Goal: Information Seeking & Learning: Learn about a topic

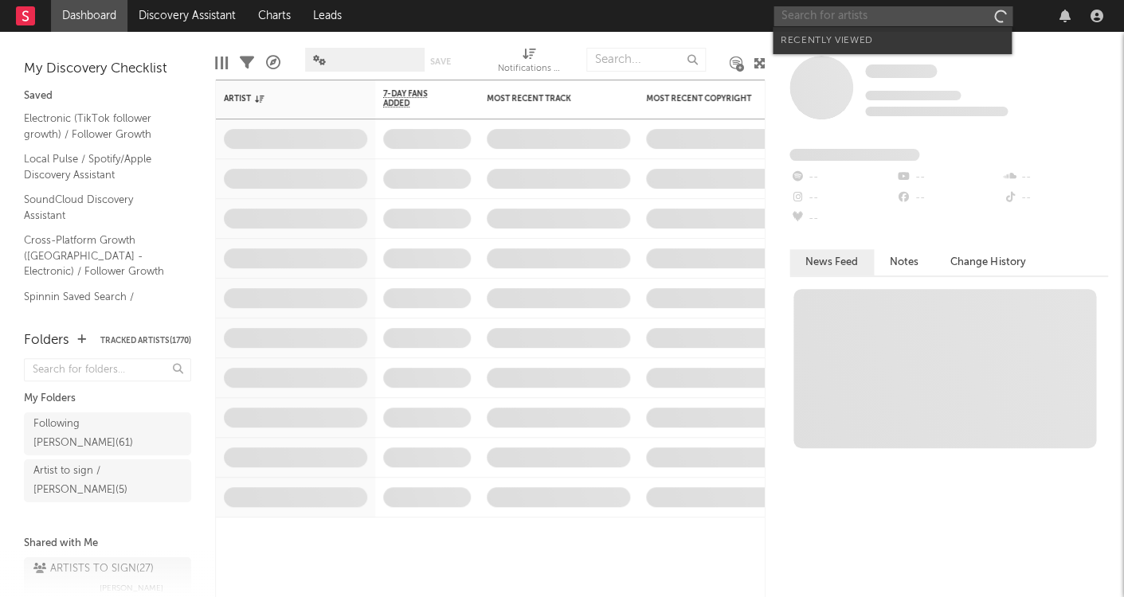
click at [813, 7] on input "text" at bounding box center [893, 16] width 239 height 20
paste input "[PERSON_NAME]"
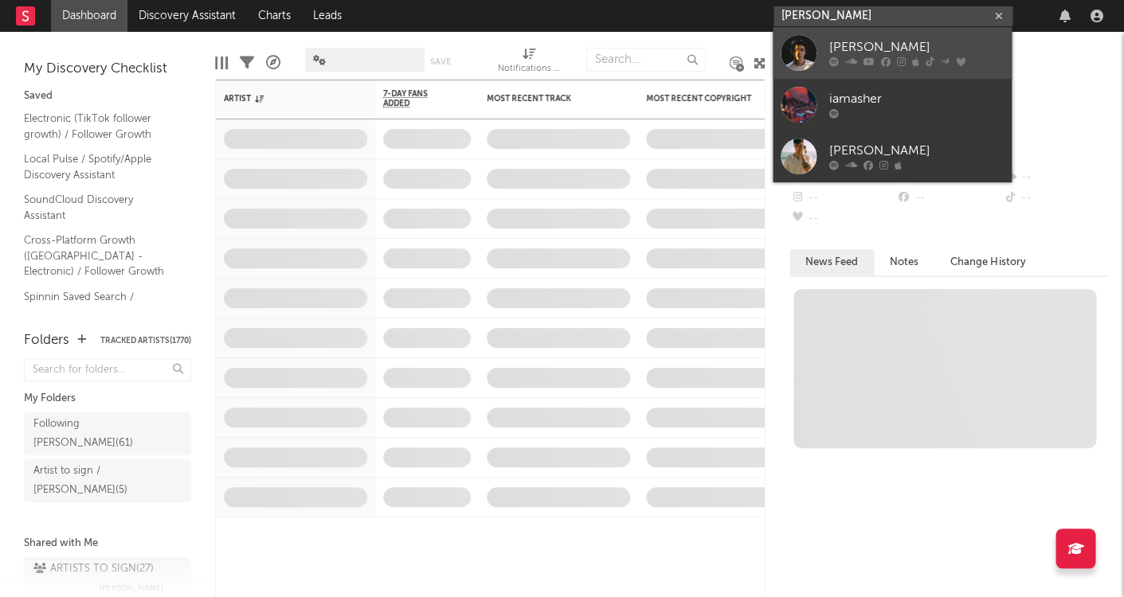
type input "[PERSON_NAME]"
click at [825, 41] on link "[PERSON_NAME]" at bounding box center [892, 53] width 239 height 52
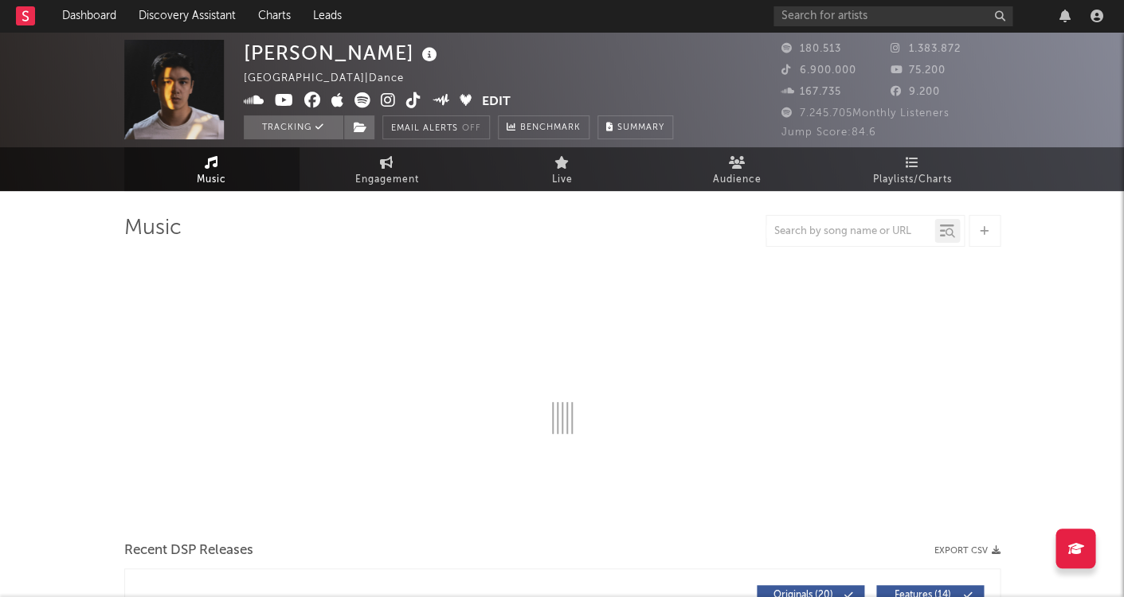
select select "6m"
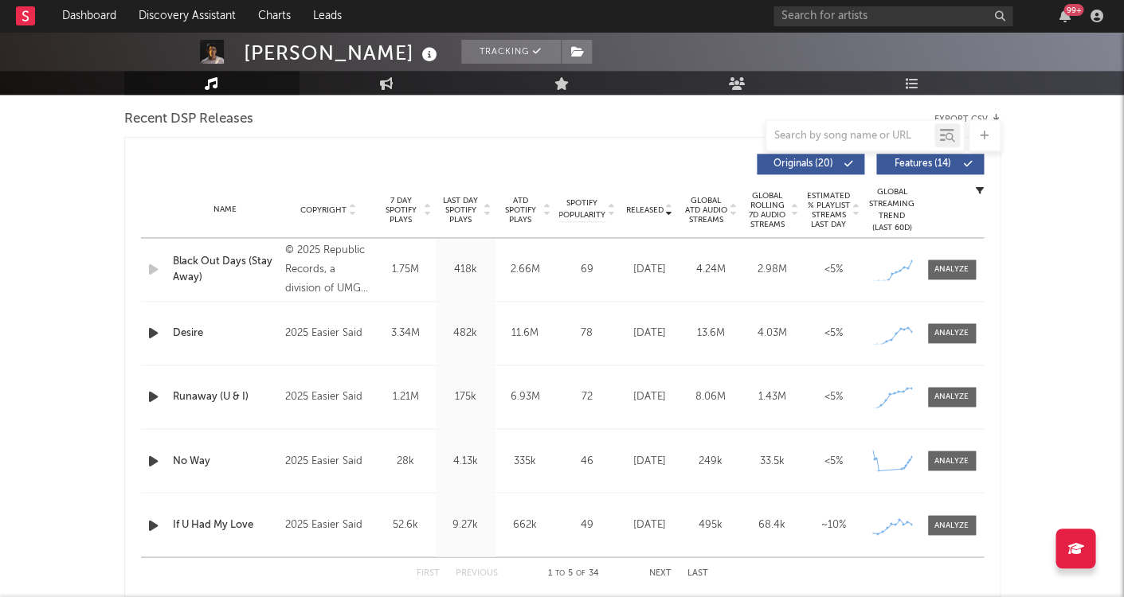
scroll to position [577, 0]
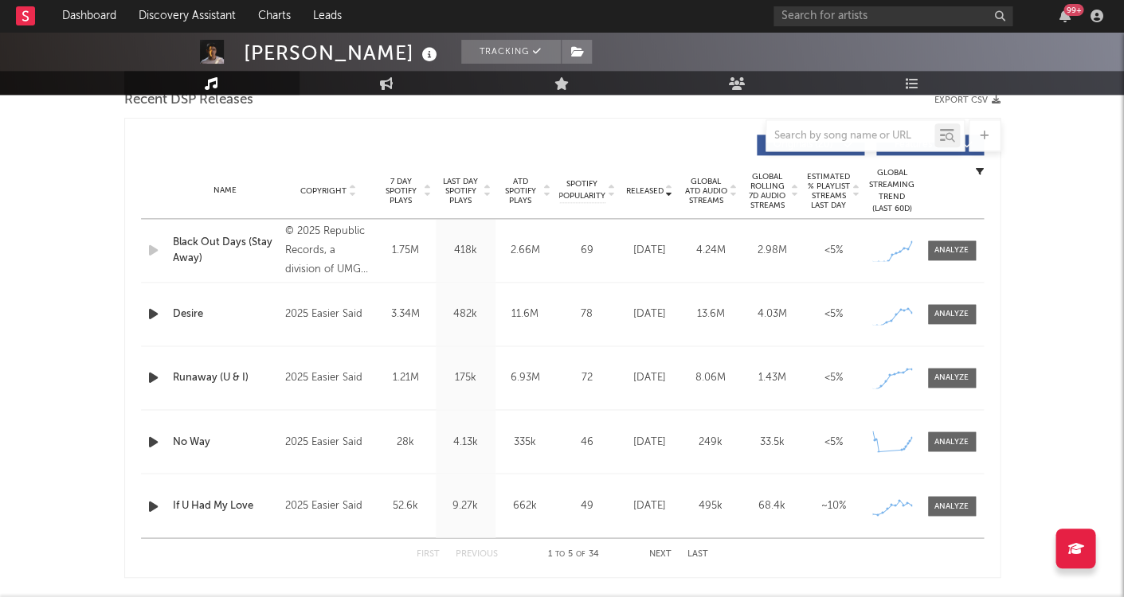
click at [462, 198] on span "Last Day Spotify Plays" at bounding box center [461, 191] width 42 height 29
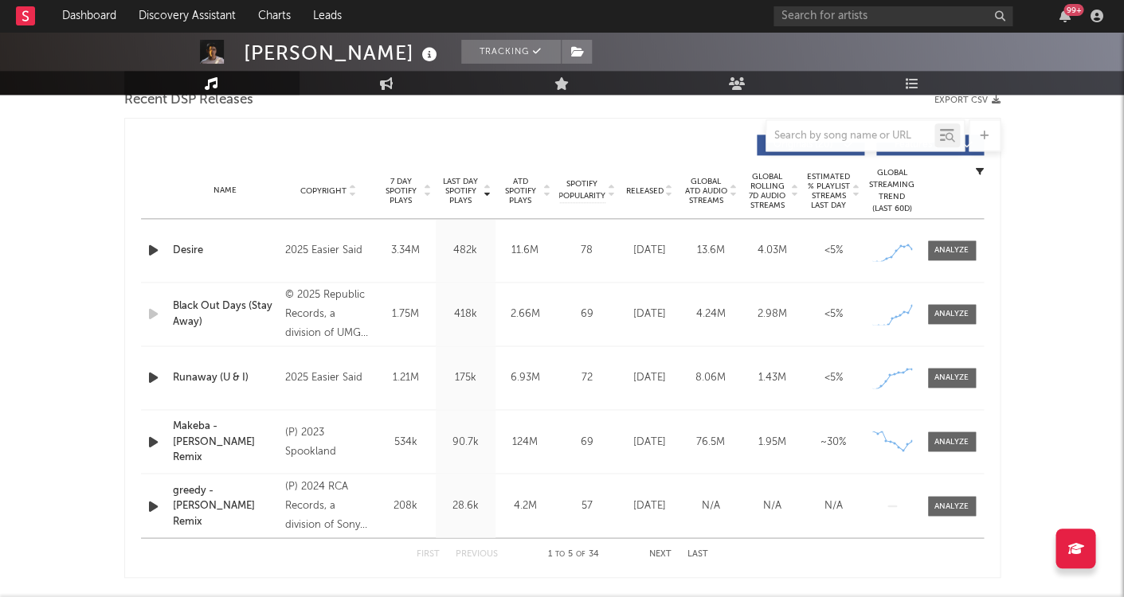
click at [658, 550] on button "Next" at bounding box center [660, 554] width 22 height 9
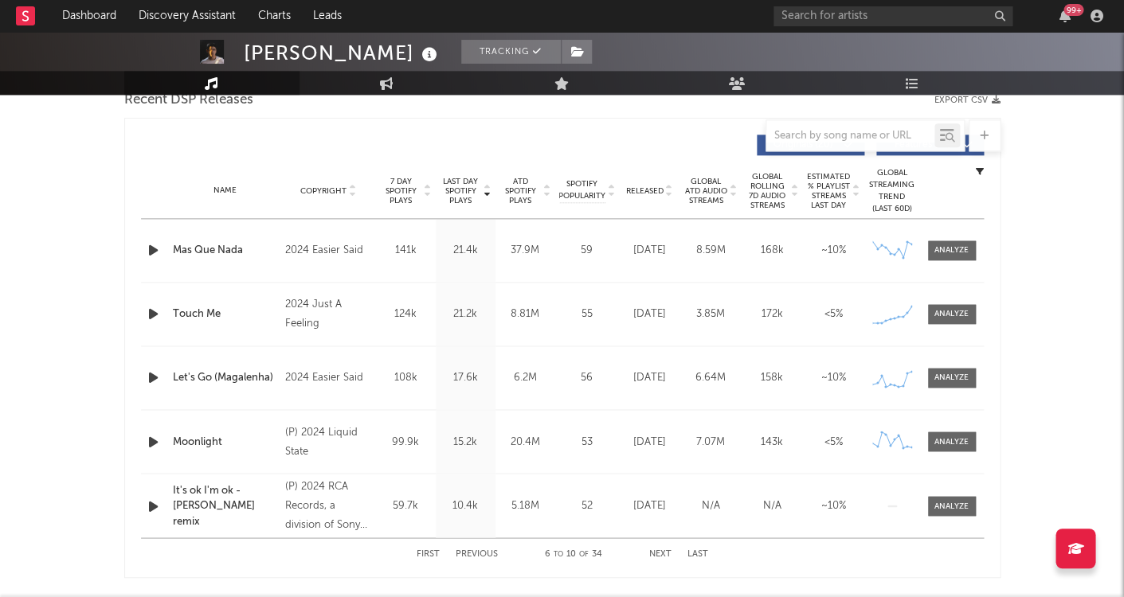
click at [658, 550] on button "Next" at bounding box center [660, 554] width 22 height 9
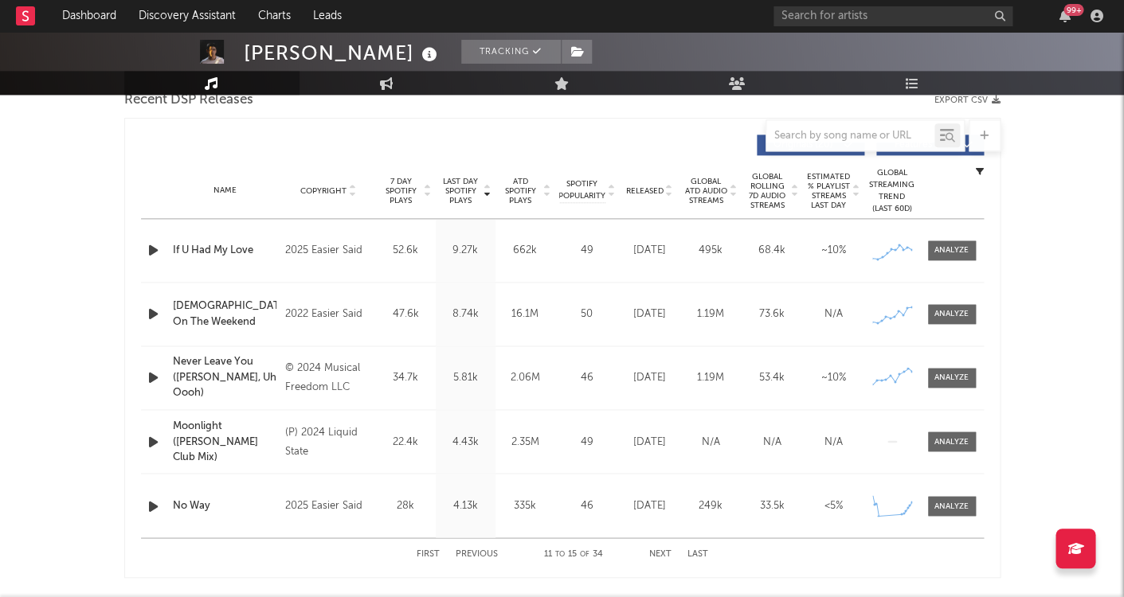
click at [658, 550] on button "Next" at bounding box center [660, 554] width 22 height 9
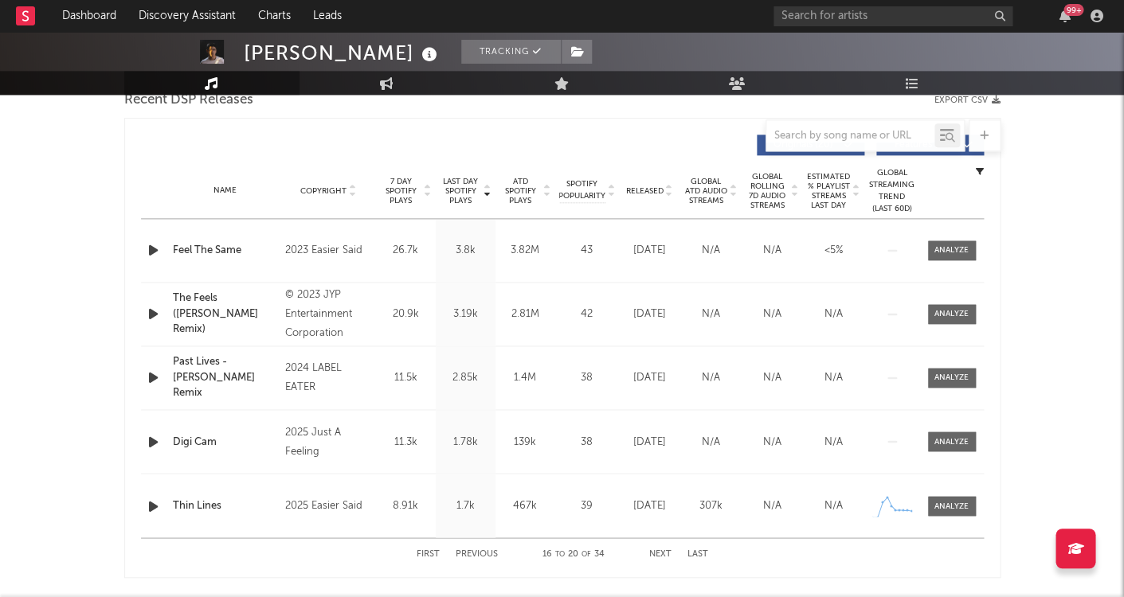
click at [658, 550] on button "Next" at bounding box center [660, 554] width 22 height 9
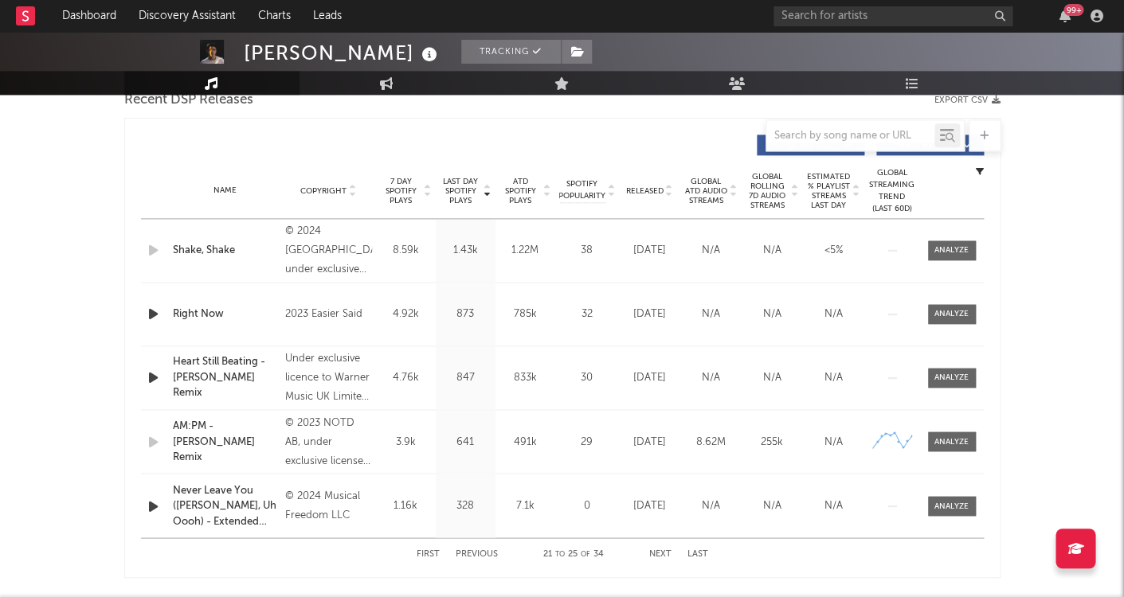
click at [658, 550] on button "Next" at bounding box center [660, 554] width 22 height 9
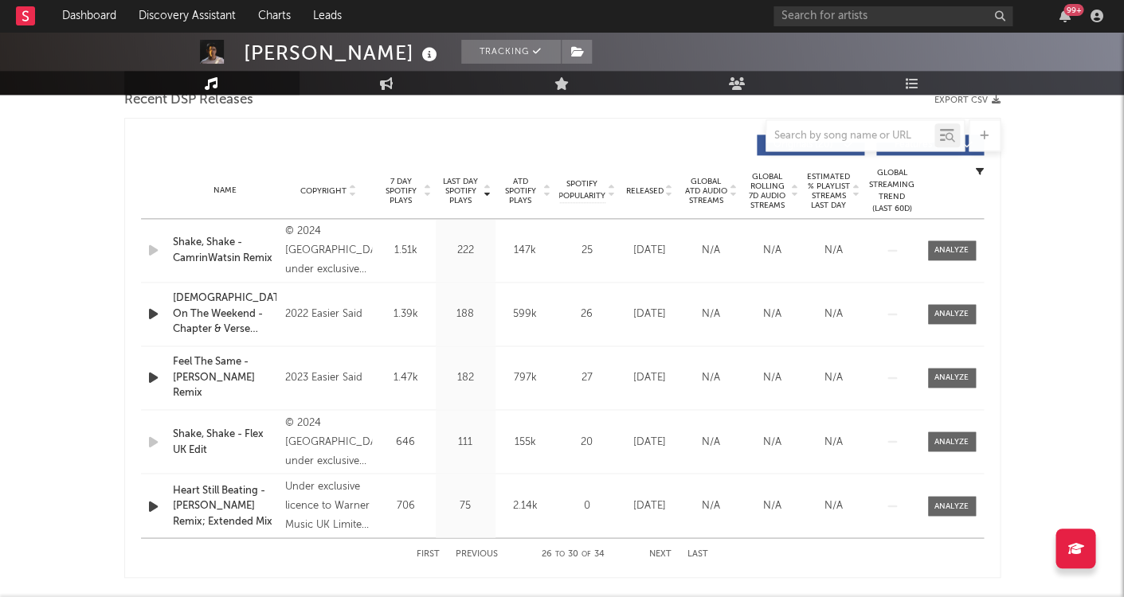
click at [423, 554] on button "First" at bounding box center [428, 554] width 23 height 9
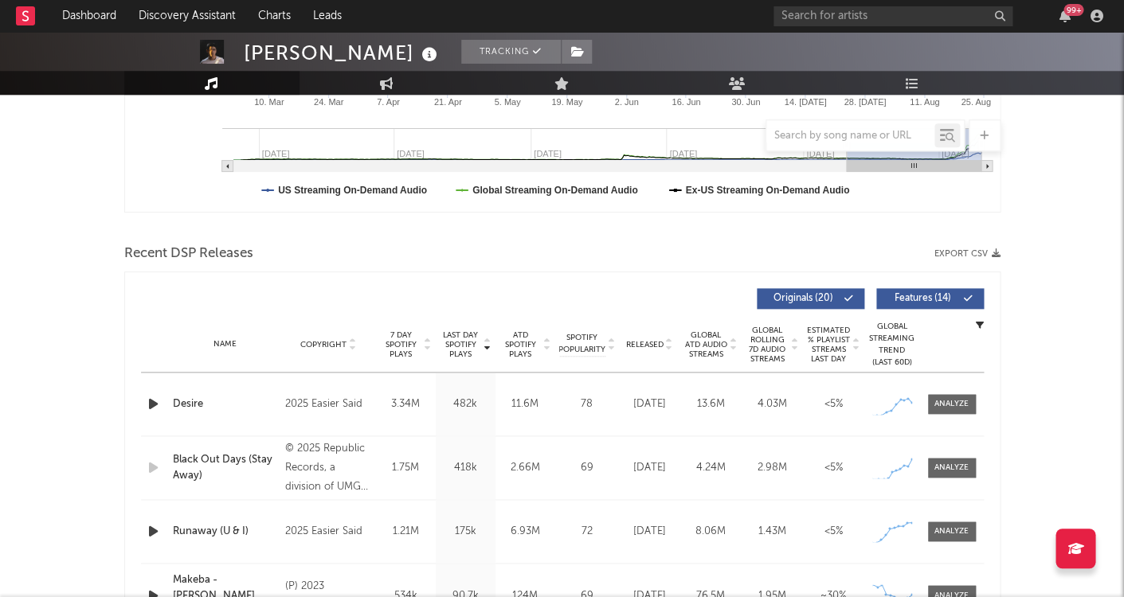
scroll to position [430, 0]
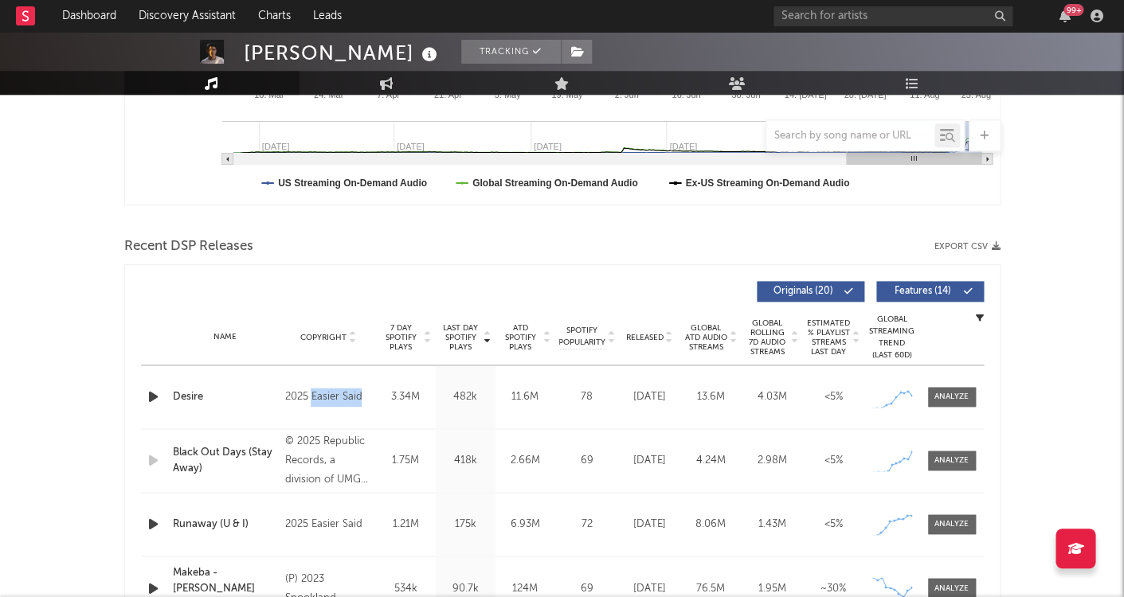
drag, startPoint x: 311, startPoint y: 397, endPoint x: 375, endPoint y: 398, distance: 63.7
click at [375, 398] on div "Name Desire Copyright 2025 Easier Said Label Easier Said Album Names Desire Com…" at bounding box center [562, 397] width 843 height 63
copy div "Easier Said Label Easier Said Album Names Desire Composer Names Michael Thomas …"
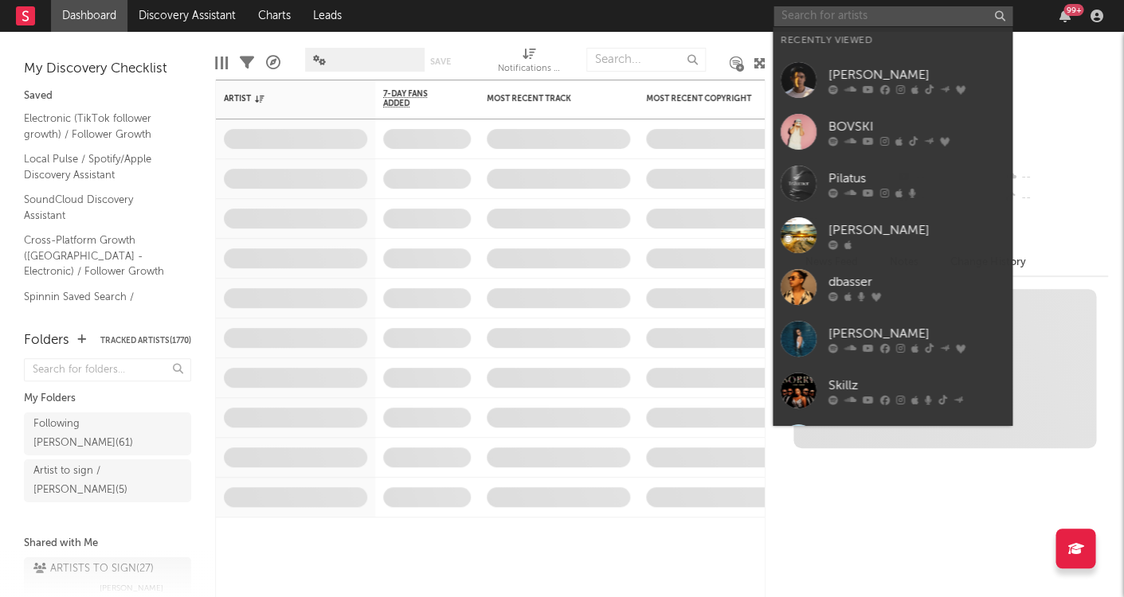
click at [828, 20] on input "text" at bounding box center [893, 16] width 239 height 20
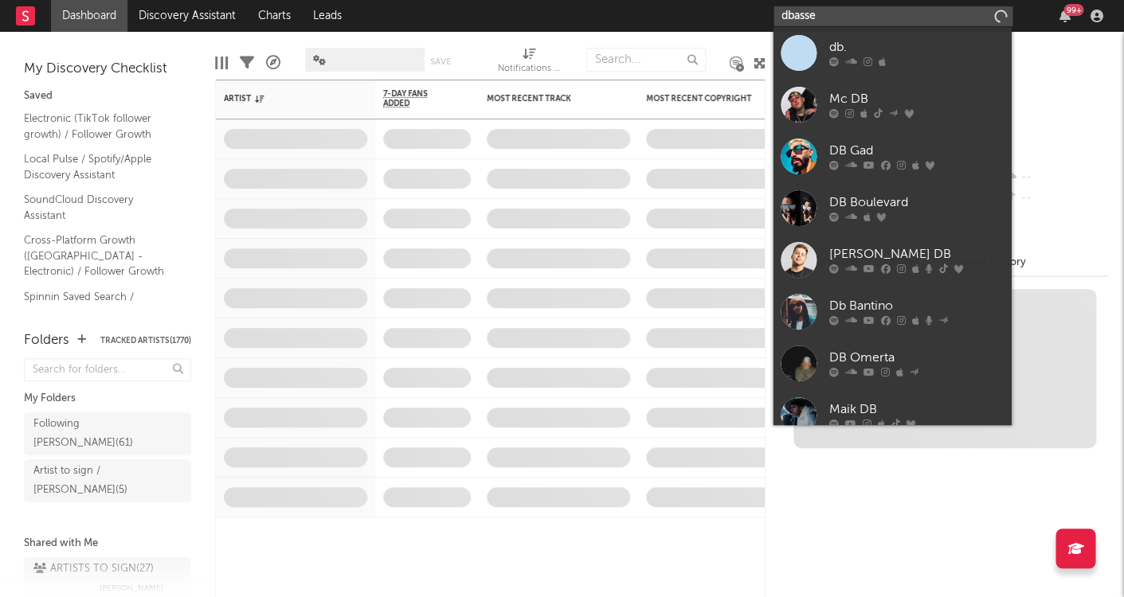
type input "dbasser"
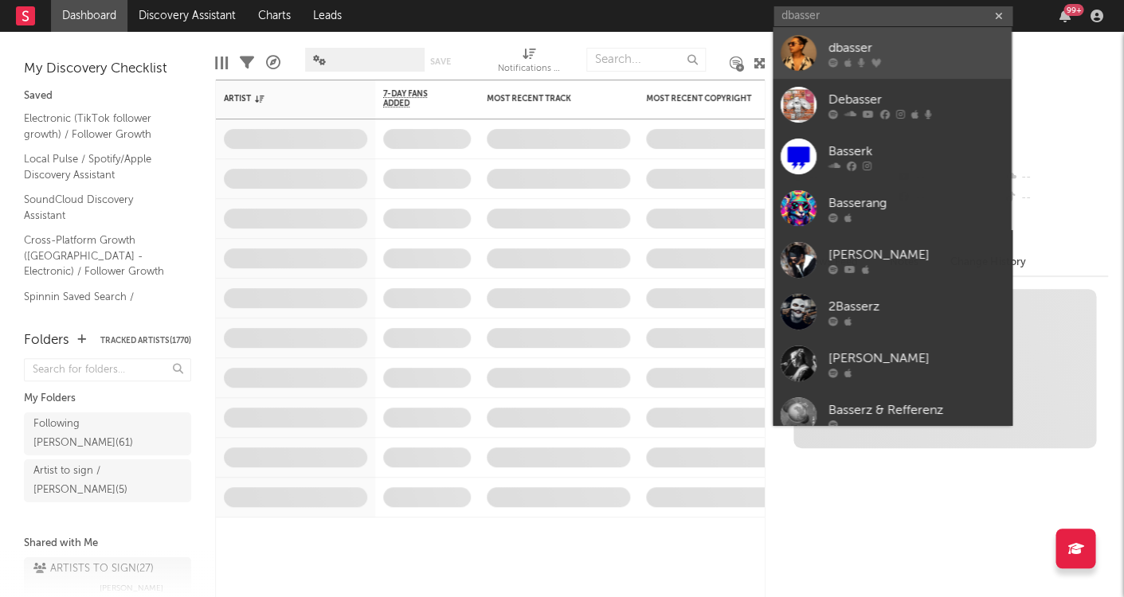
click at [832, 53] on div "dbasser" at bounding box center [915, 47] width 175 height 19
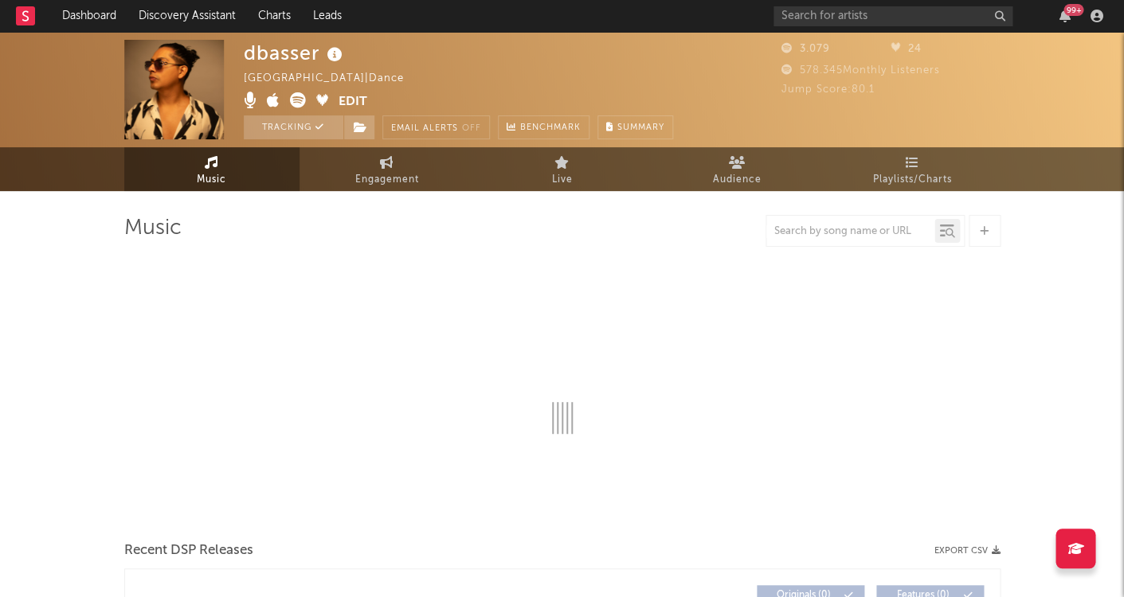
select select "1w"
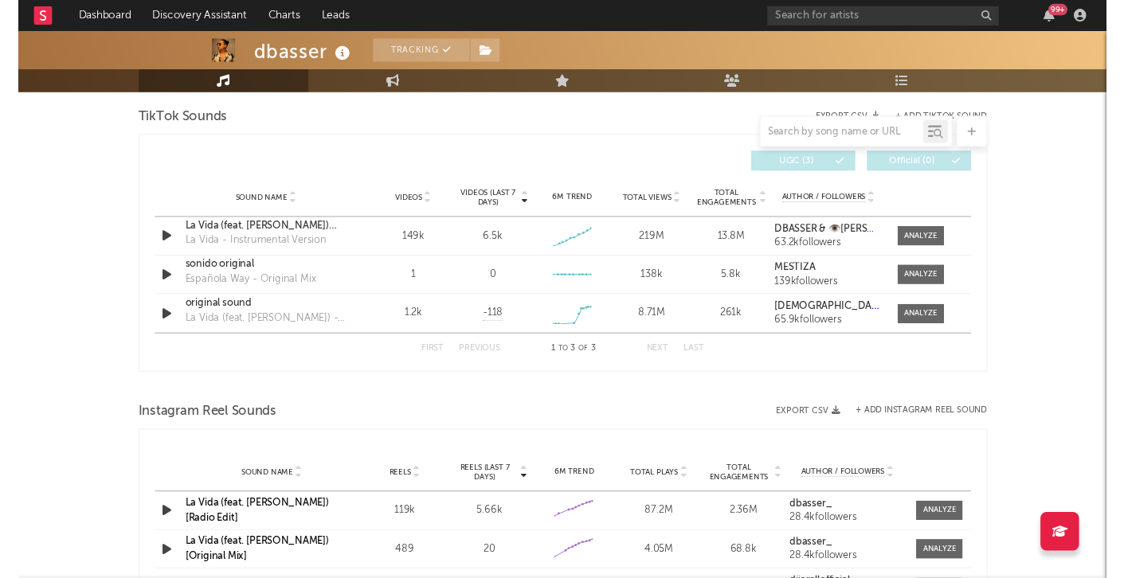
scroll to position [1089, 0]
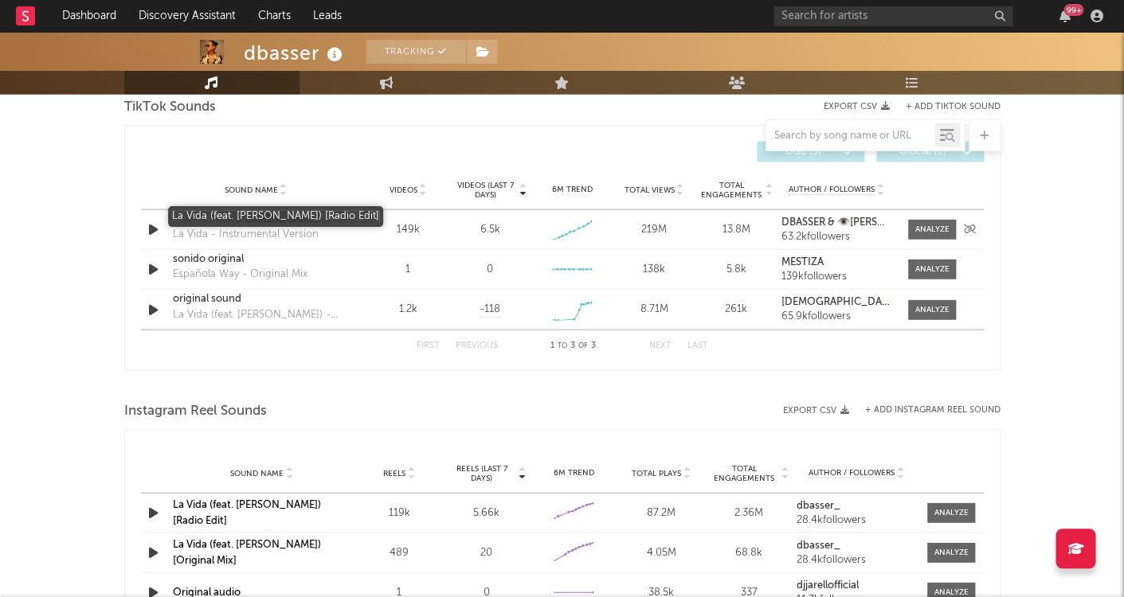
click at [254, 217] on div "La Vida (feat. [PERSON_NAME]) [Radio Edit]" at bounding box center [256, 220] width 166 height 16
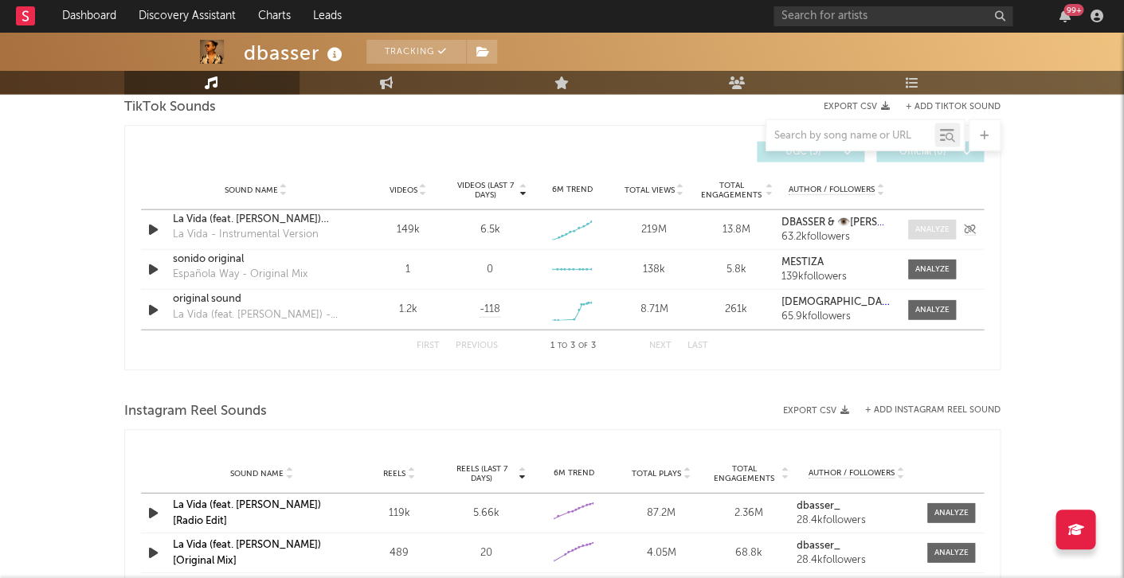
click at [928, 224] on div at bounding box center [932, 230] width 34 height 12
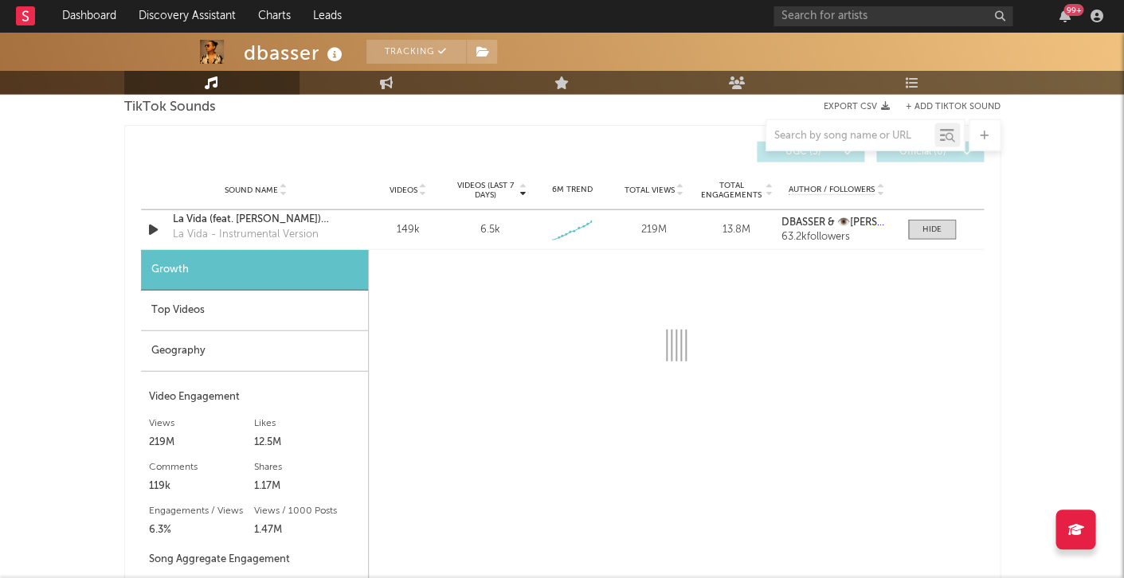
select select "1w"
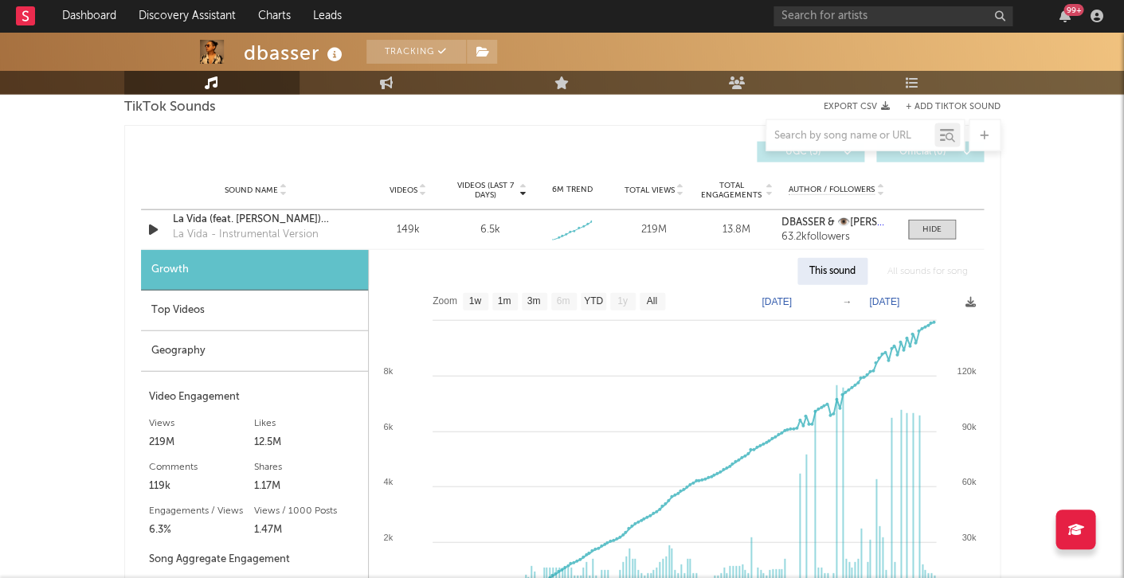
click at [281, 305] on div "Top Videos" at bounding box center [254, 311] width 227 height 41
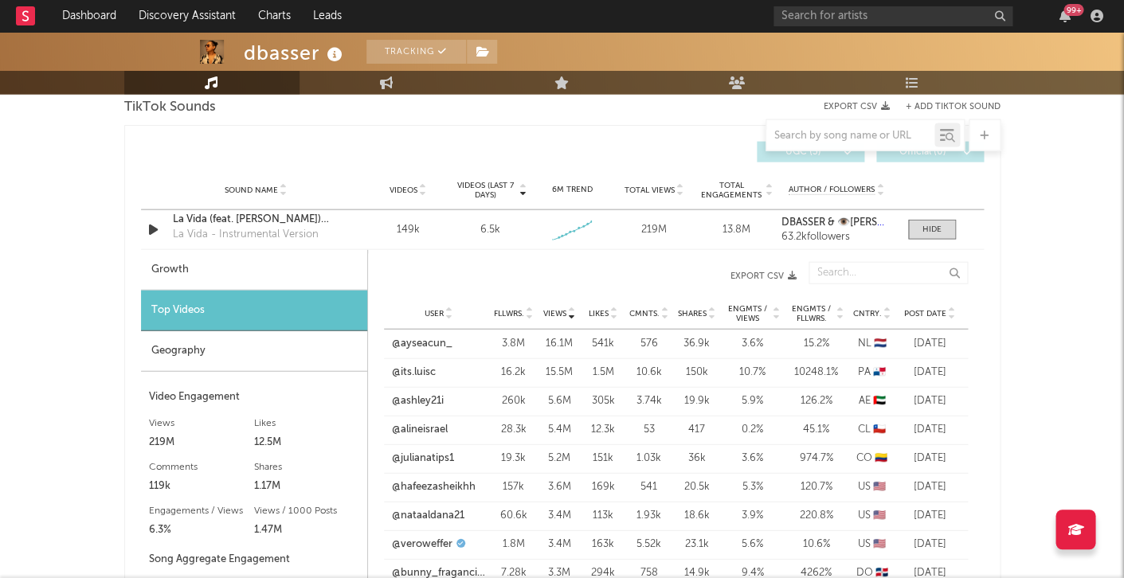
click at [913, 309] on span "Post Date" at bounding box center [925, 314] width 42 height 10
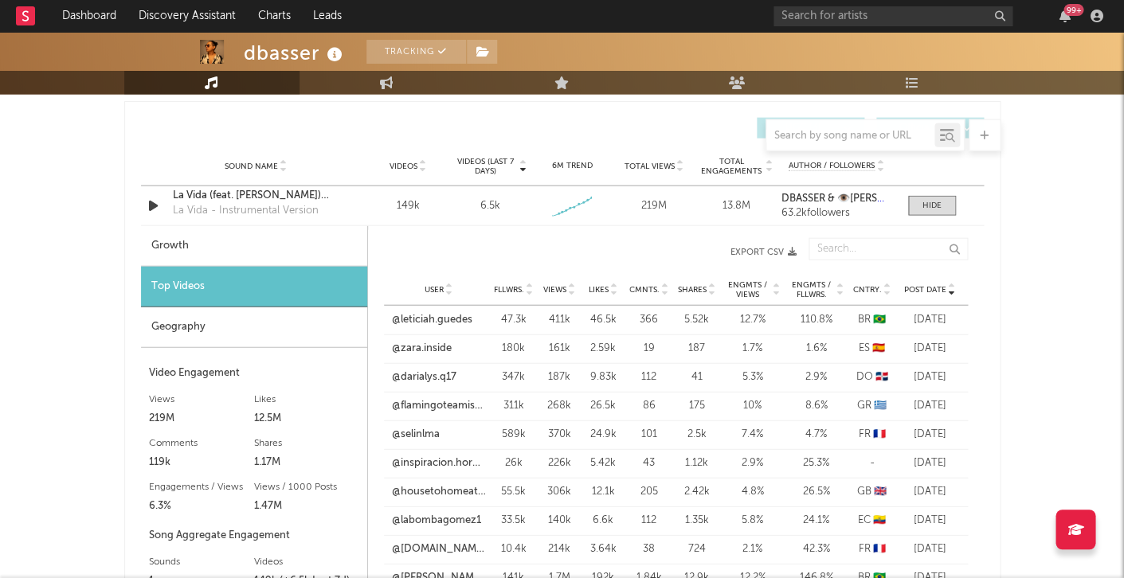
scroll to position [1114, 0]
click at [452, 315] on link "@leticiah.guedes" at bounding box center [432, 319] width 80 height 16
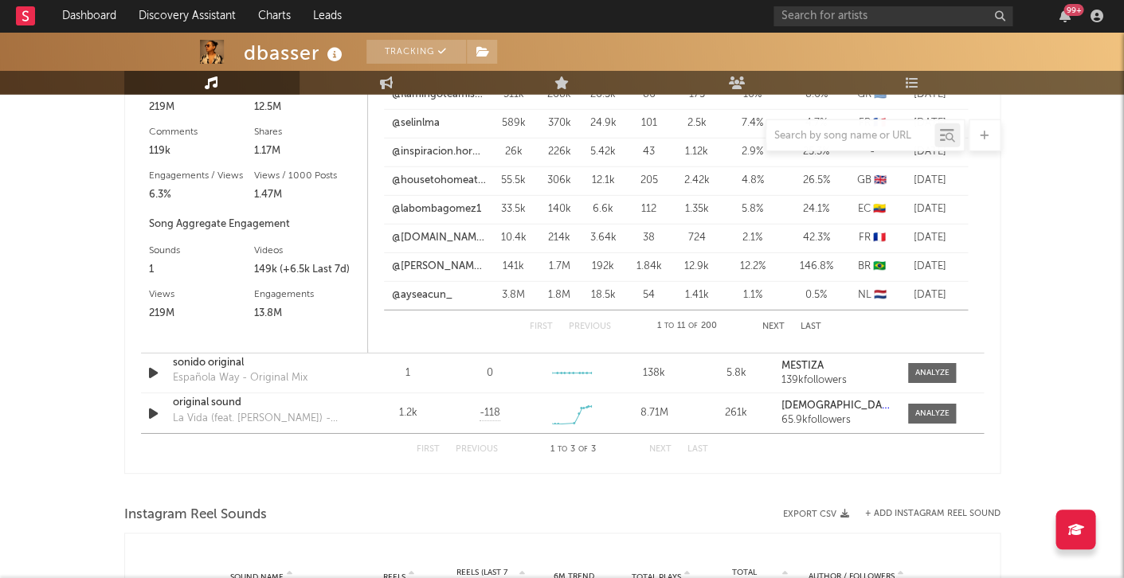
scroll to position [1769, 0]
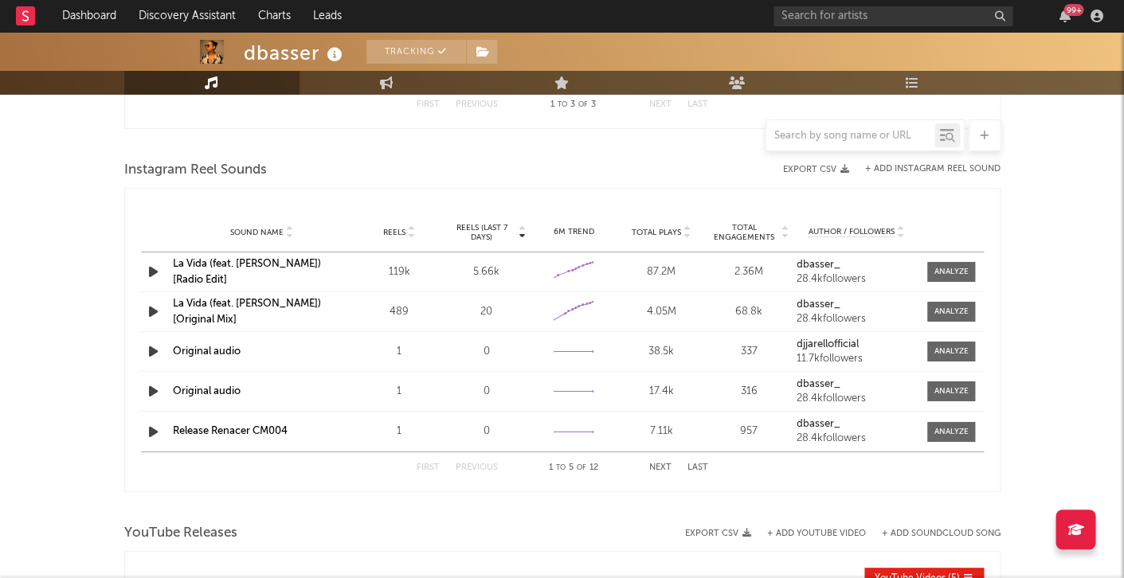
click at [315, 269] on link "La Vida (feat. [PERSON_NAME]) [Radio Edit]" at bounding box center [247, 272] width 148 height 26
